Goal: Complete application form

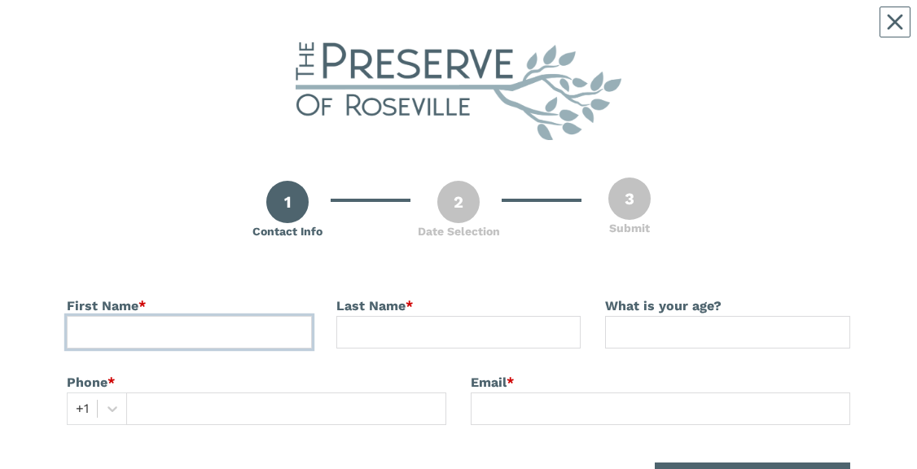
click at [175, 32] on input at bounding box center [189, 332] width 245 height 33
type input "[PERSON_NAME]"
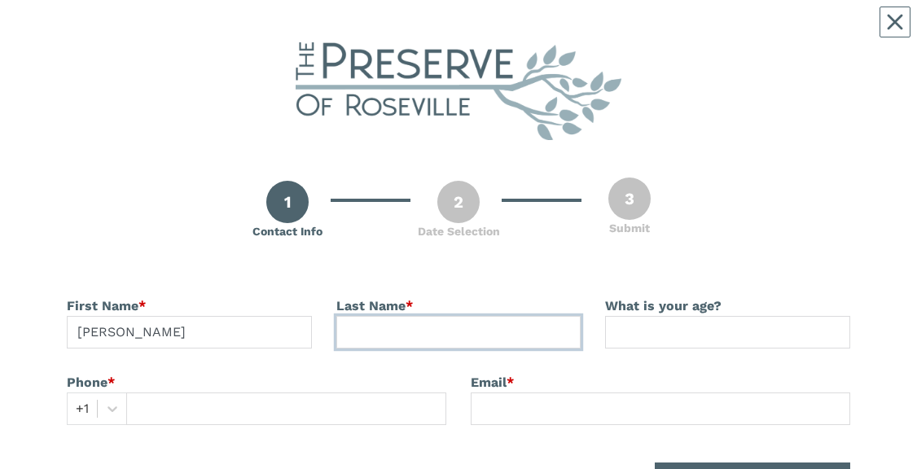
type input "[PERSON_NAME]"
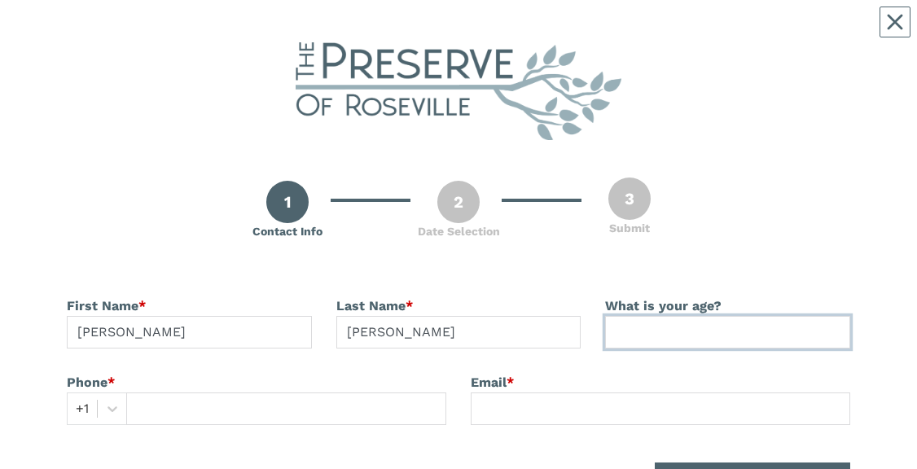
type input "78"
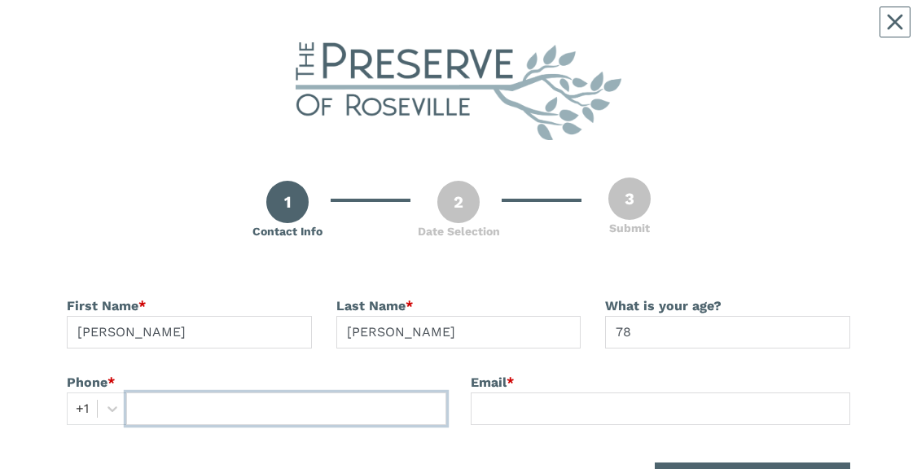
type input "6127208657"
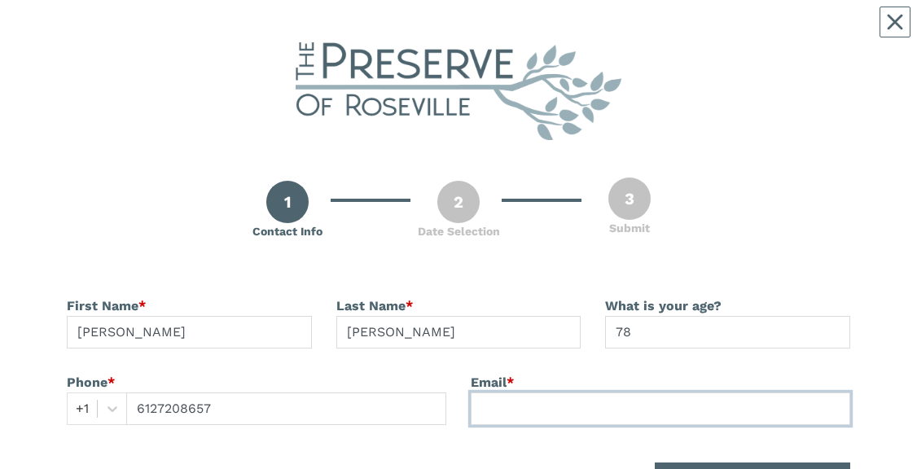
type input "[EMAIL_ADDRESS][DOMAIN_NAME]"
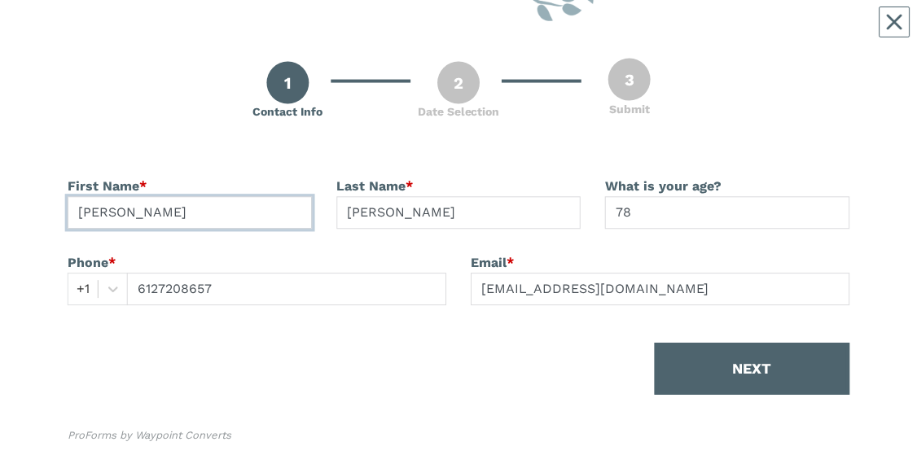
scroll to position [149, 0]
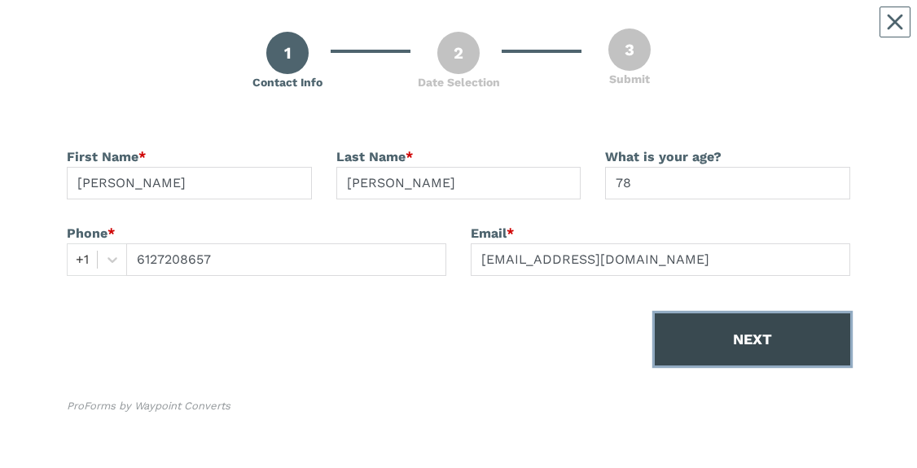
click at [753, 32] on button "NEXT" at bounding box center [752, 340] width 195 height 52
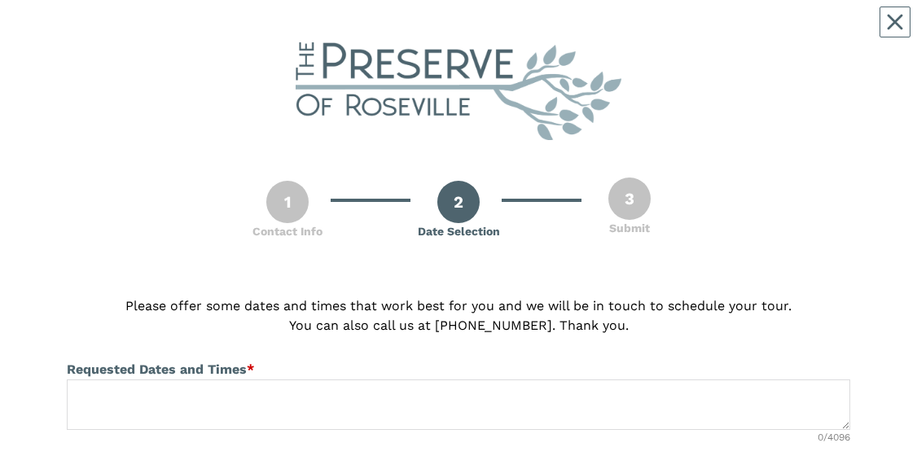
click at [112, 32] on span "Requested Dates and Times" at bounding box center [157, 369] width 180 height 15
click at [273, 32] on div "Requested Dates and Times *" at bounding box center [458, 370] width 783 height 20
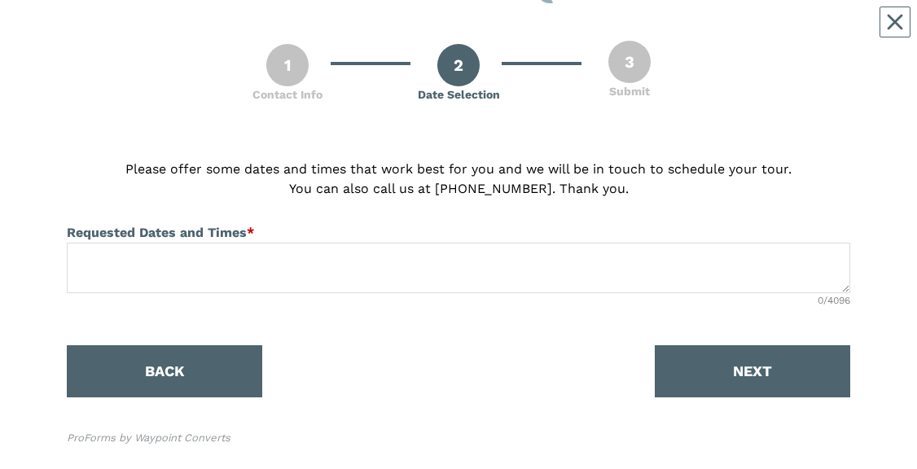
scroll to position [163, 0]
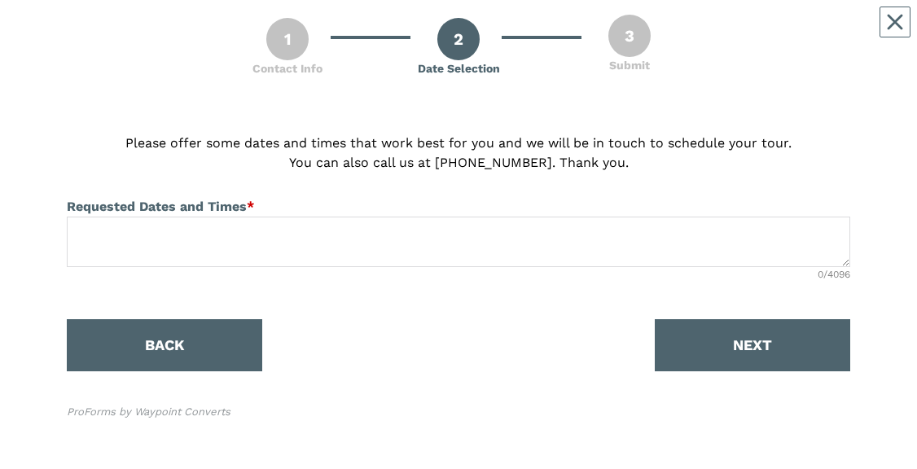
click at [444, 32] on div "2" at bounding box center [458, 39] width 42 height 42
click at [314, 32] on div "Requested Dates and Times *" at bounding box center [458, 207] width 783 height 20
click at [95, 32] on span "Requested Dates and Times" at bounding box center [157, 206] width 180 height 15
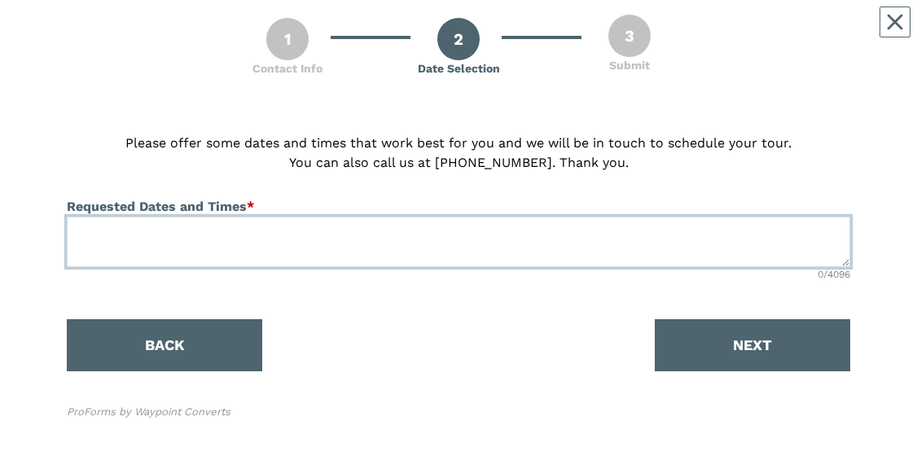
click at [106, 32] on textarea at bounding box center [458, 242] width 783 height 50
click at [248, 32] on textarea "[DATE] 2:00" at bounding box center [458, 242] width 783 height 50
click at [245, 32] on textarea "[DATE] 2:00" at bounding box center [458, 242] width 783 height 50
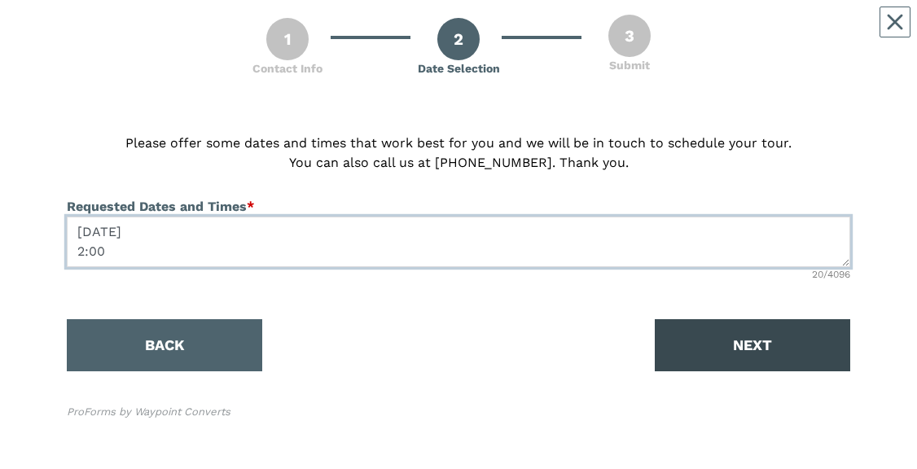
type textarea "[DATE] 2:00"
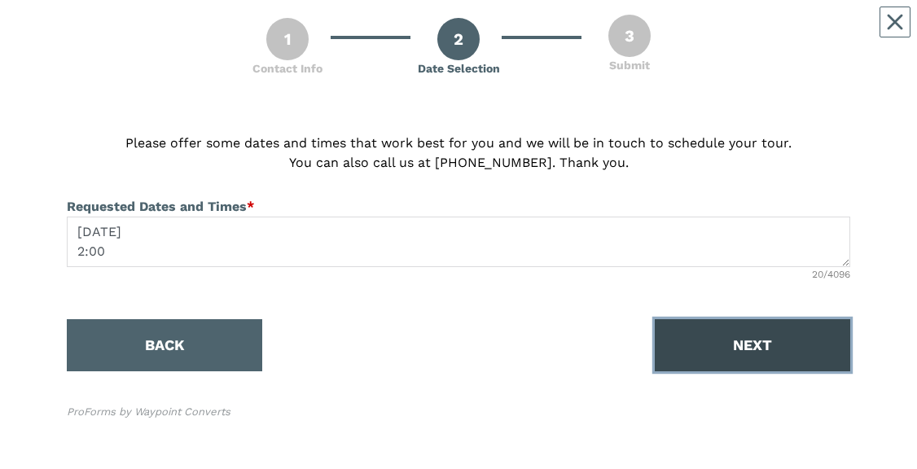
click at [717, 32] on button "NEXT" at bounding box center [752, 345] width 195 height 52
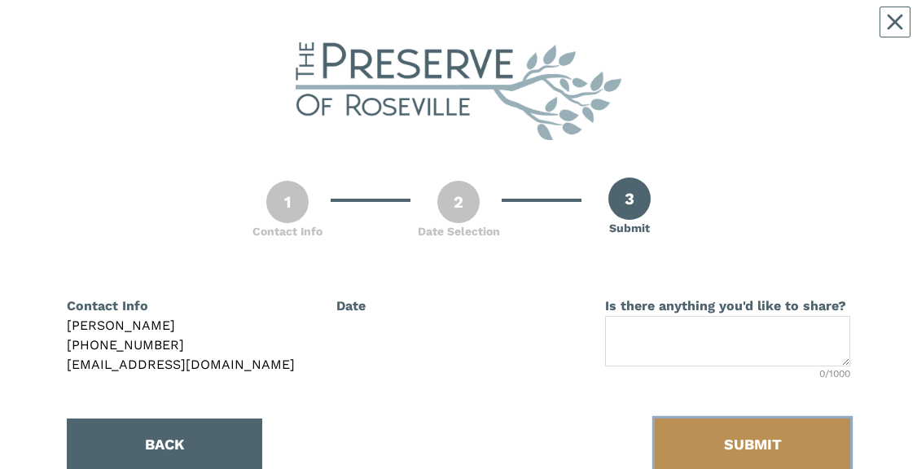
click at [710, 32] on button "SUBMIT" at bounding box center [752, 445] width 195 height 52
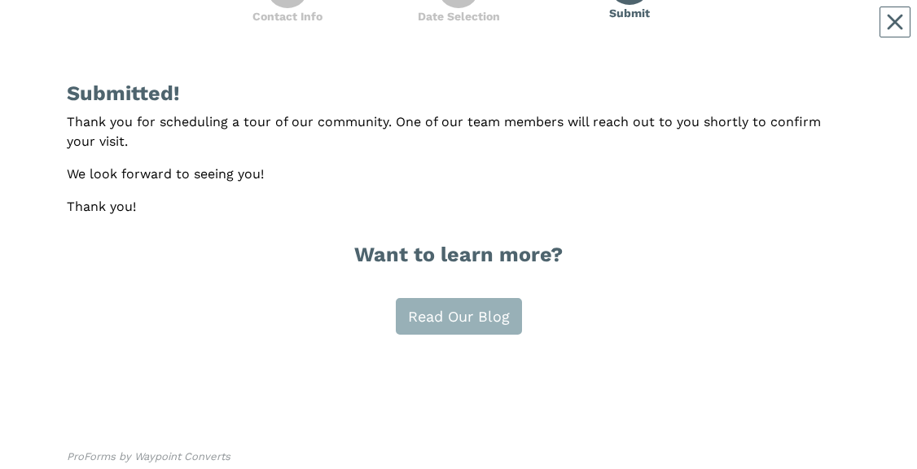
scroll to position [244, 0]
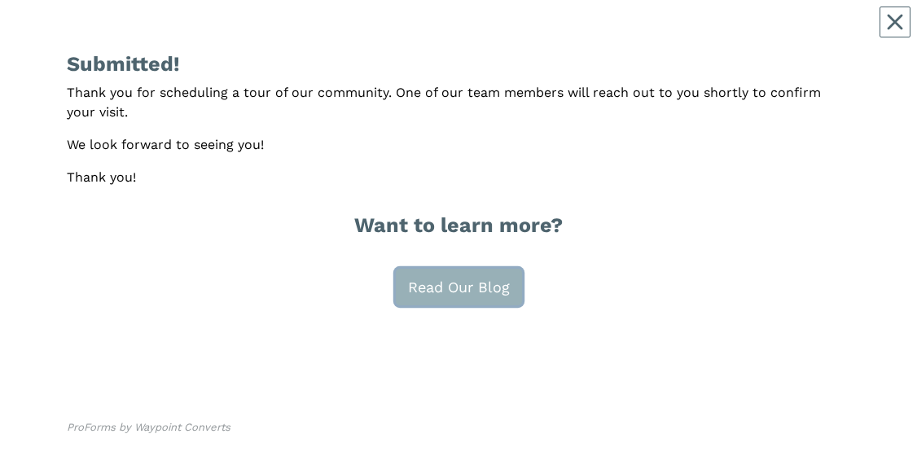
click at [421, 32] on link "Read Our Blog" at bounding box center [459, 287] width 126 height 37
